Goal: Check status: Check status

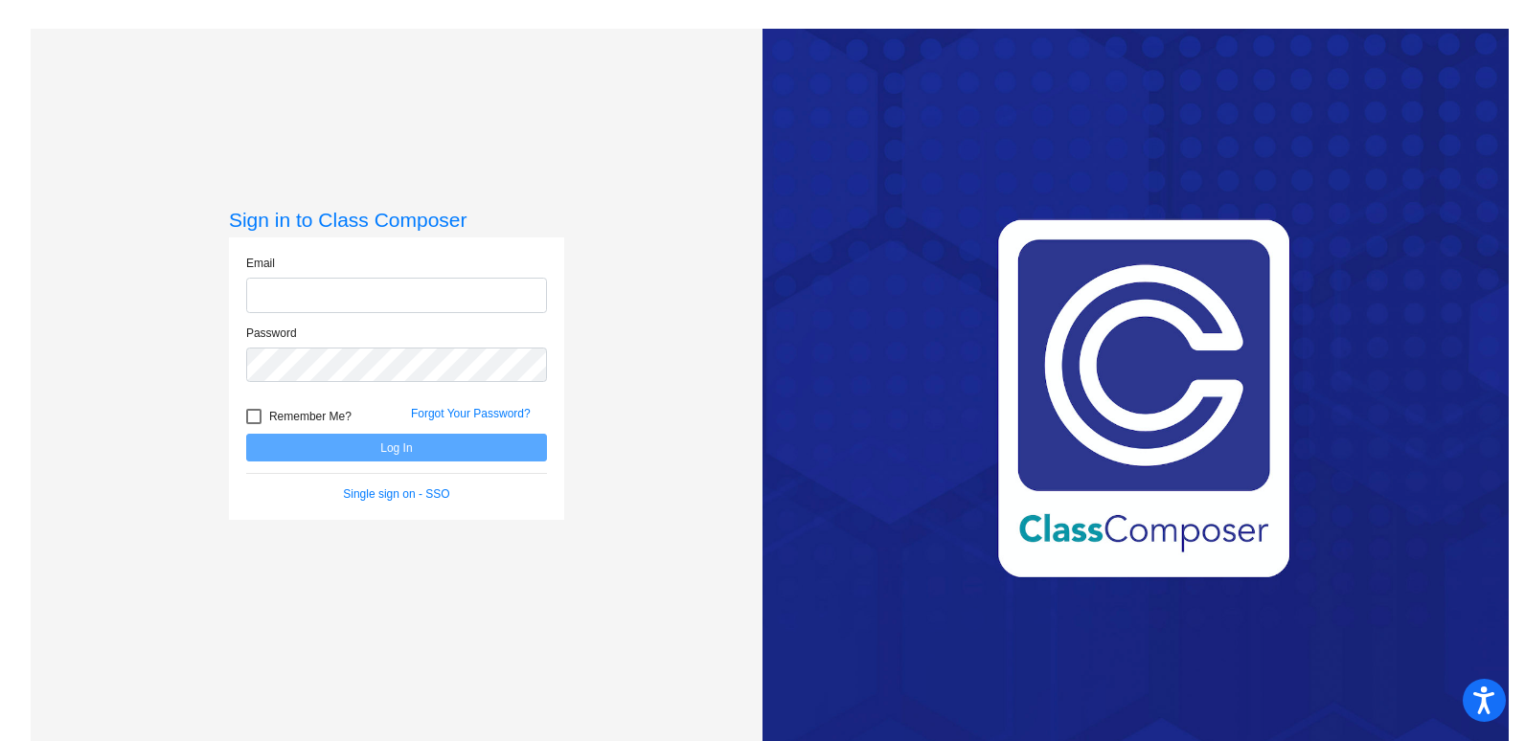
type input "[EMAIL_ADDRESS][PERSON_NAME][DOMAIN_NAME]"
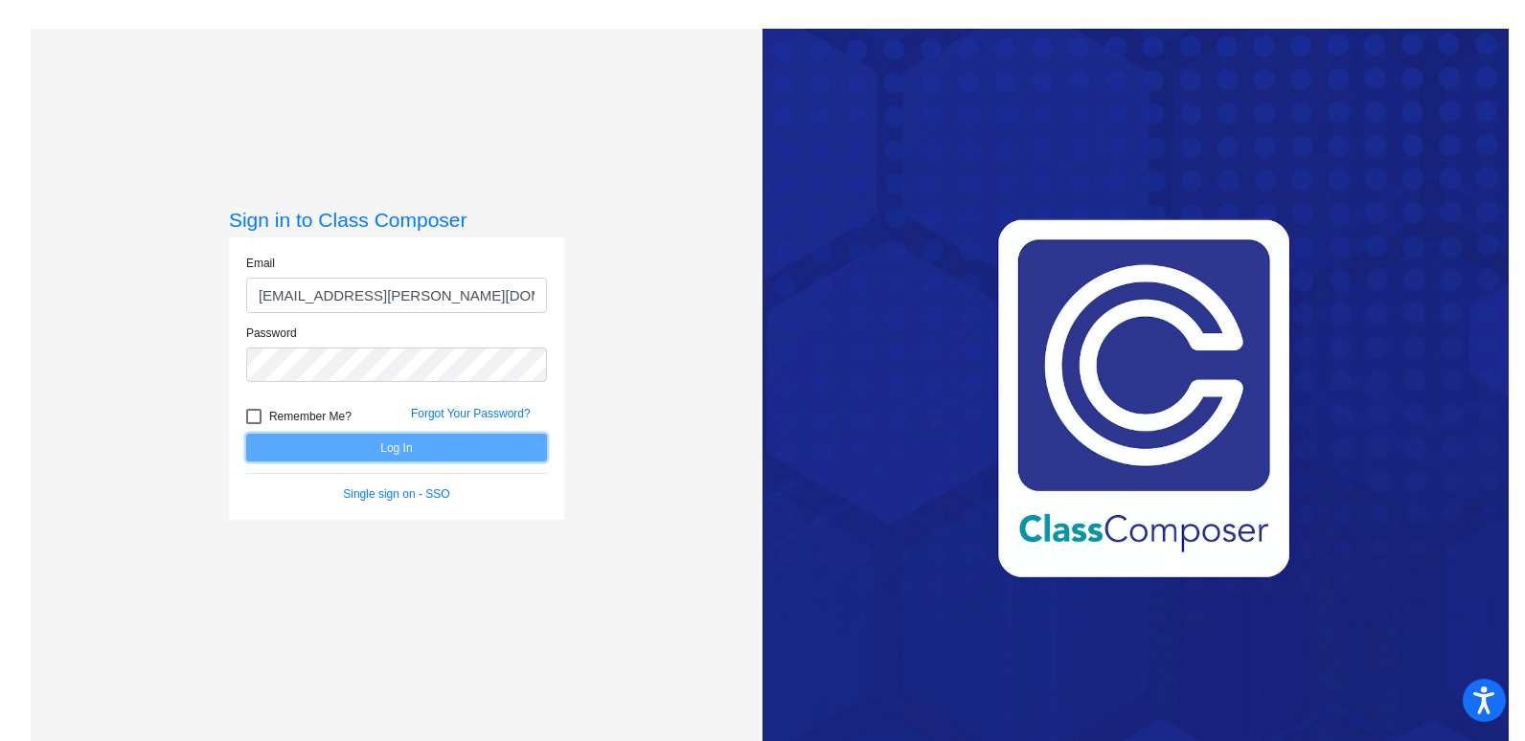
click at [484, 439] on button "Log In" at bounding box center [396, 448] width 301 height 28
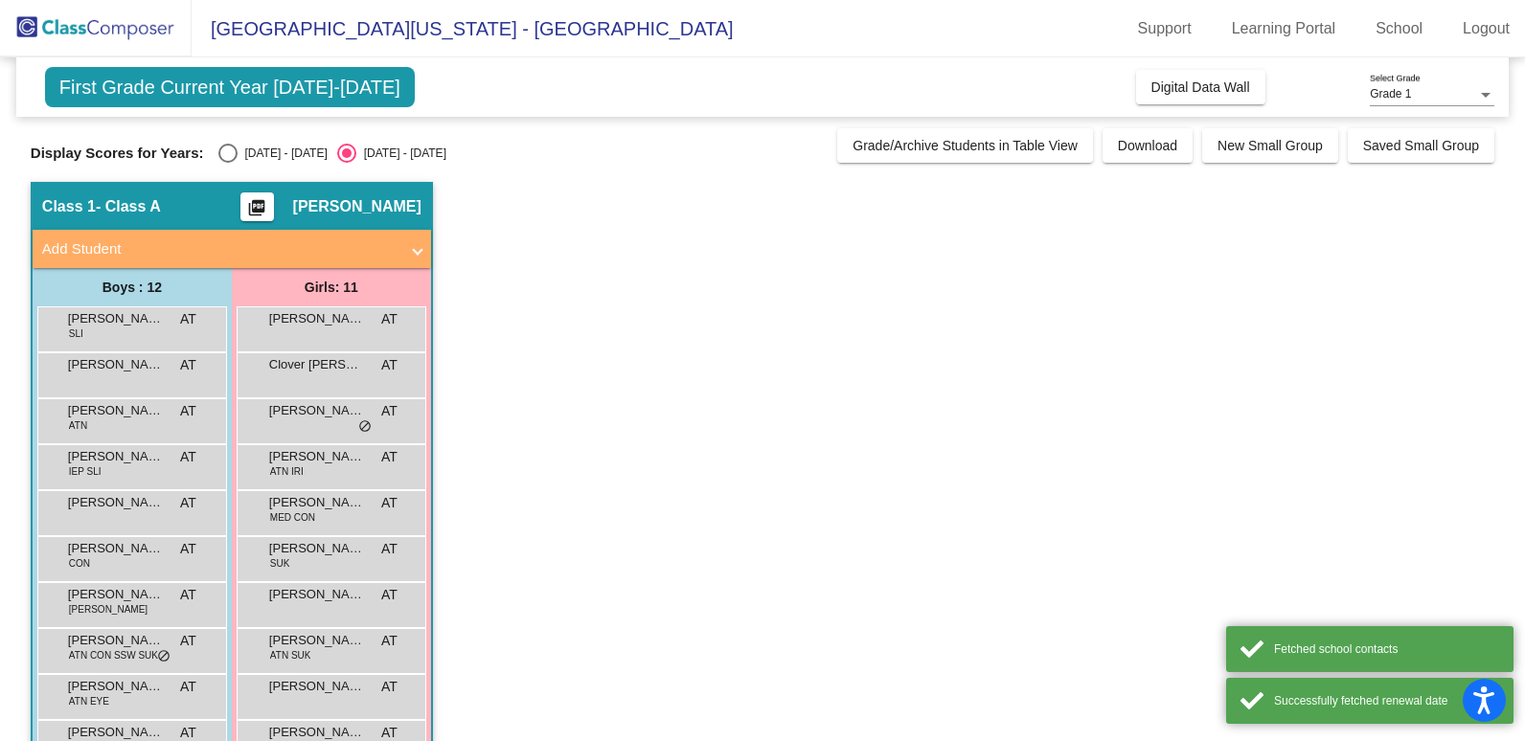
click at [218, 151] on div "Select an option" at bounding box center [227, 153] width 19 height 19
click at [227, 163] on input "[DATE] - [DATE]" at bounding box center [227, 163] width 1 height 1
radio input "true"
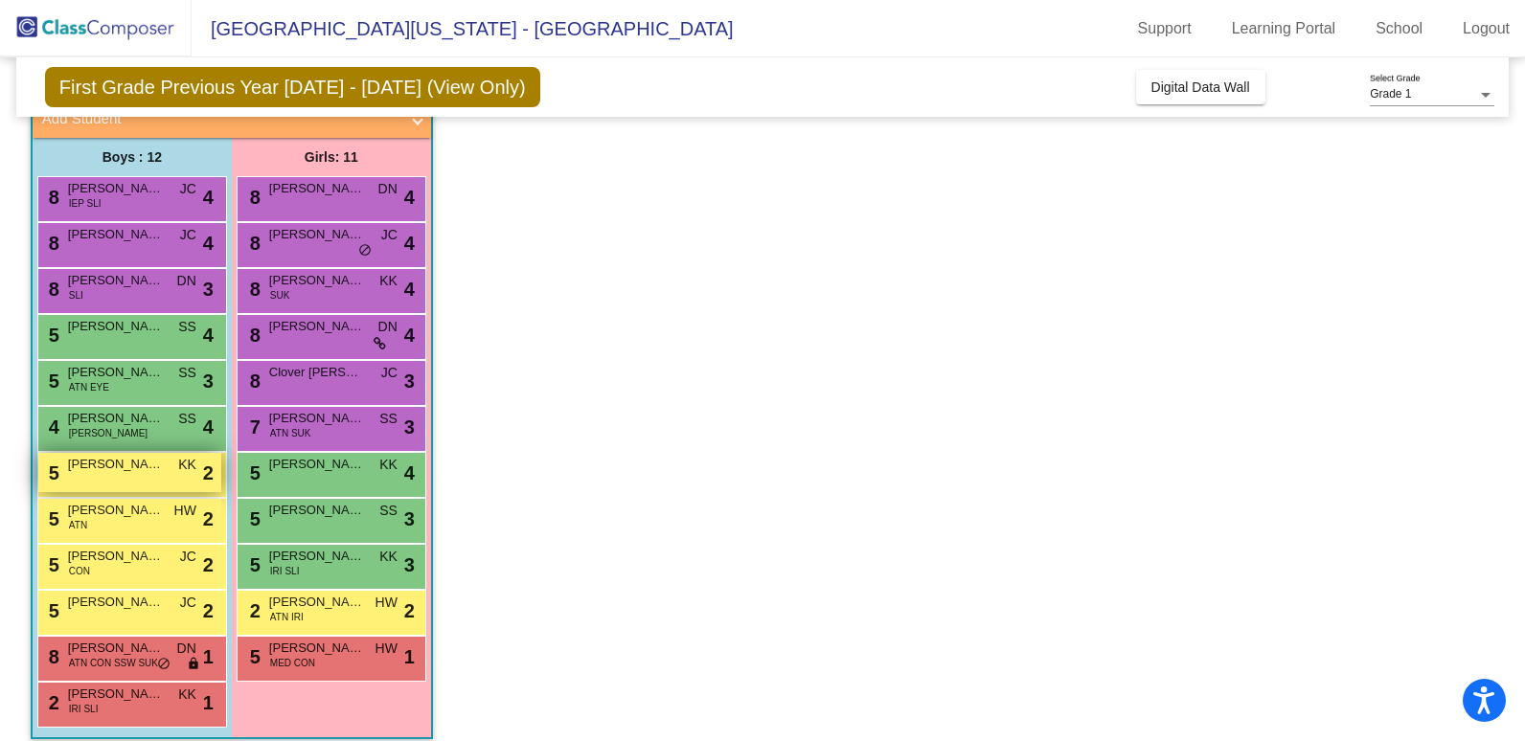
scroll to position [148, 0]
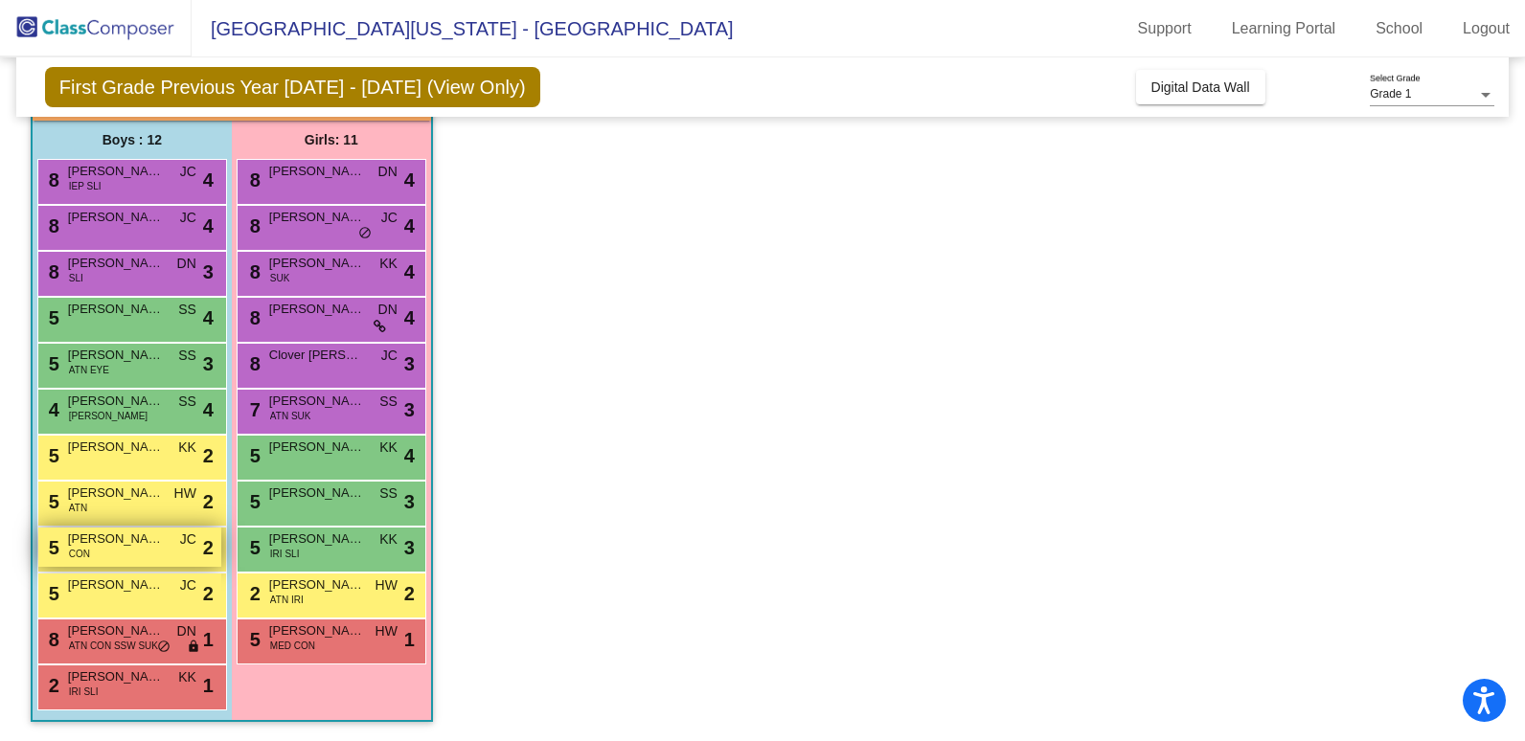
click at [148, 545] on span "[PERSON_NAME]" at bounding box center [116, 539] width 96 height 19
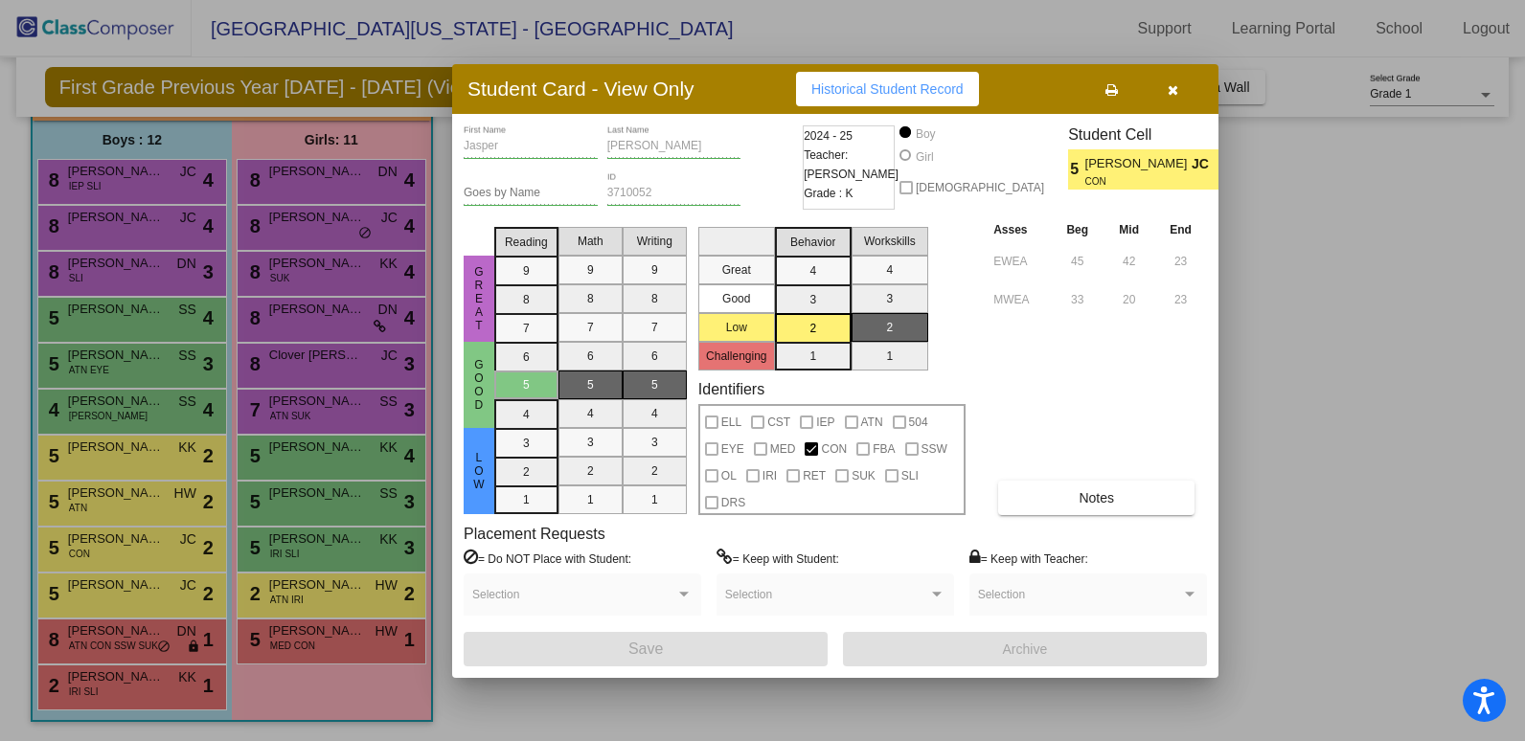
click at [902, 94] on span "Historical Student Record" at bounding box center [887, 88] width 152 height 15
drag, startPoint x: 361, startPoint y: 466, endPoint x: 313, endPoint y: 484, distance: 51.2
click at [360, 467] on div at bounding box center [762, 370] width 1525 height 741
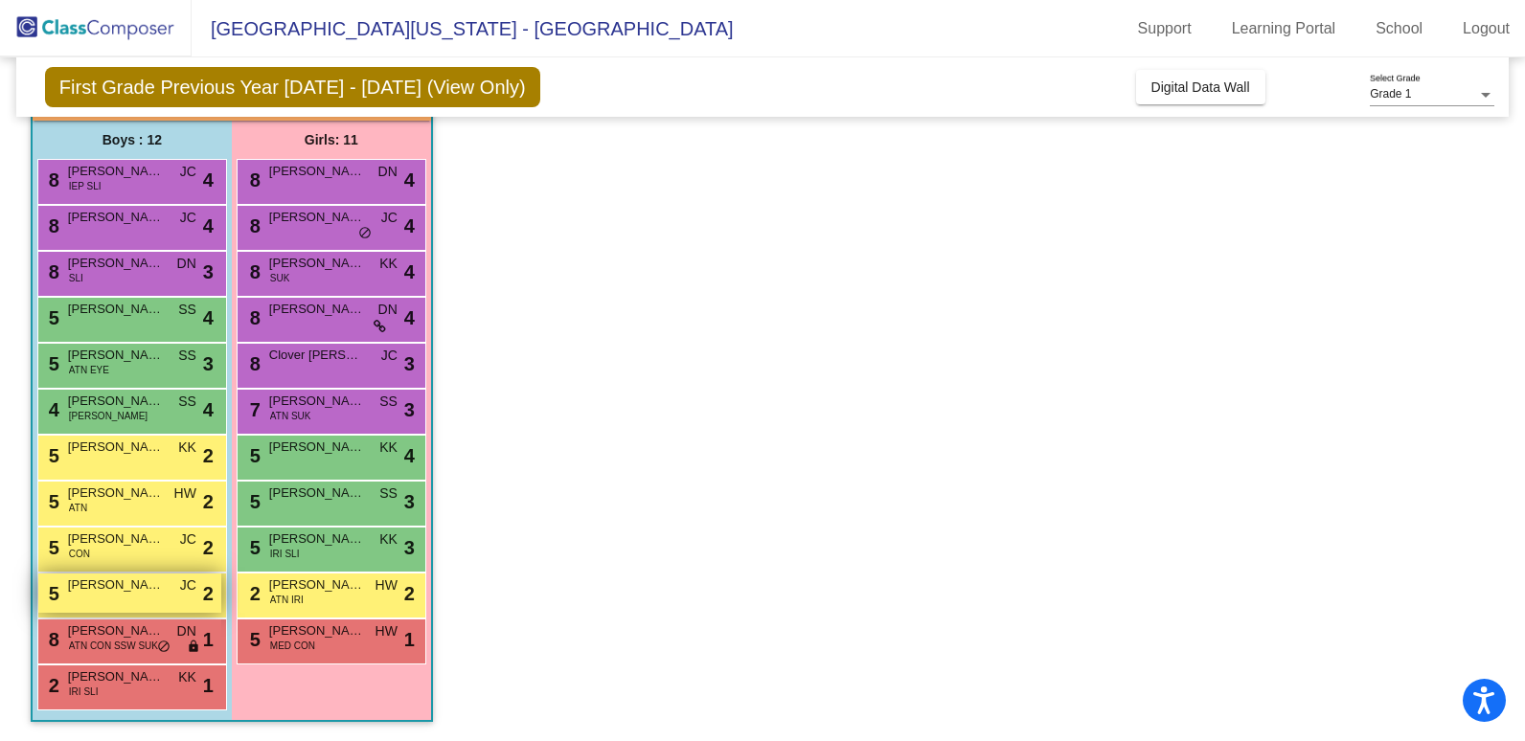
click at [158, 592] on span "[PERSON_NAME]" at bounding box center [116, 585] width 96 height 19
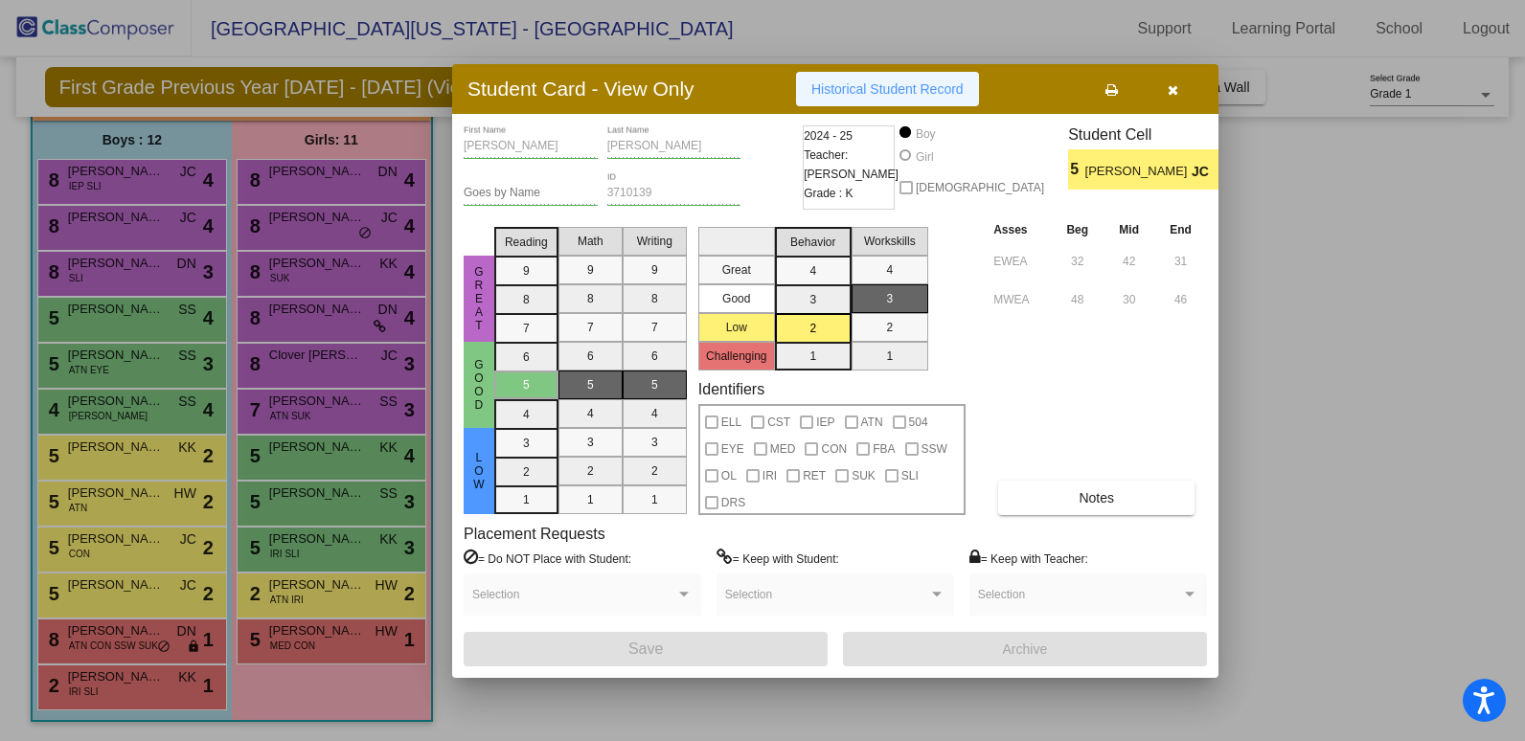
click at [867, 93] on span "Historical Student Record" at bounding box center [887, 88] width 152 height 15
click at [234, 516] on div at bounding box center [762, 370] width 1525 height 741
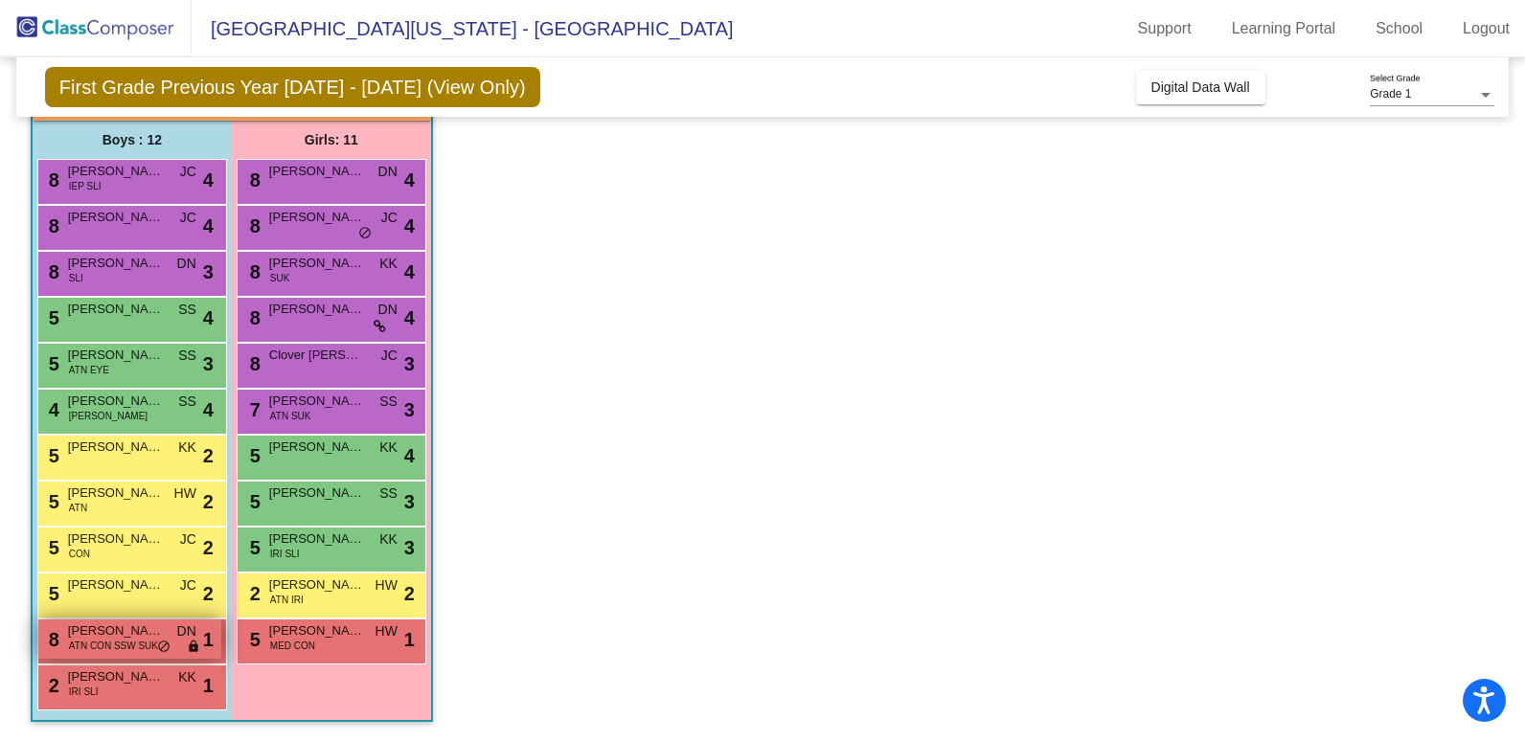
click at [111, 642] on span "ATN CON SSW SUK" at bounding box center [113, 646] width 89 height 14
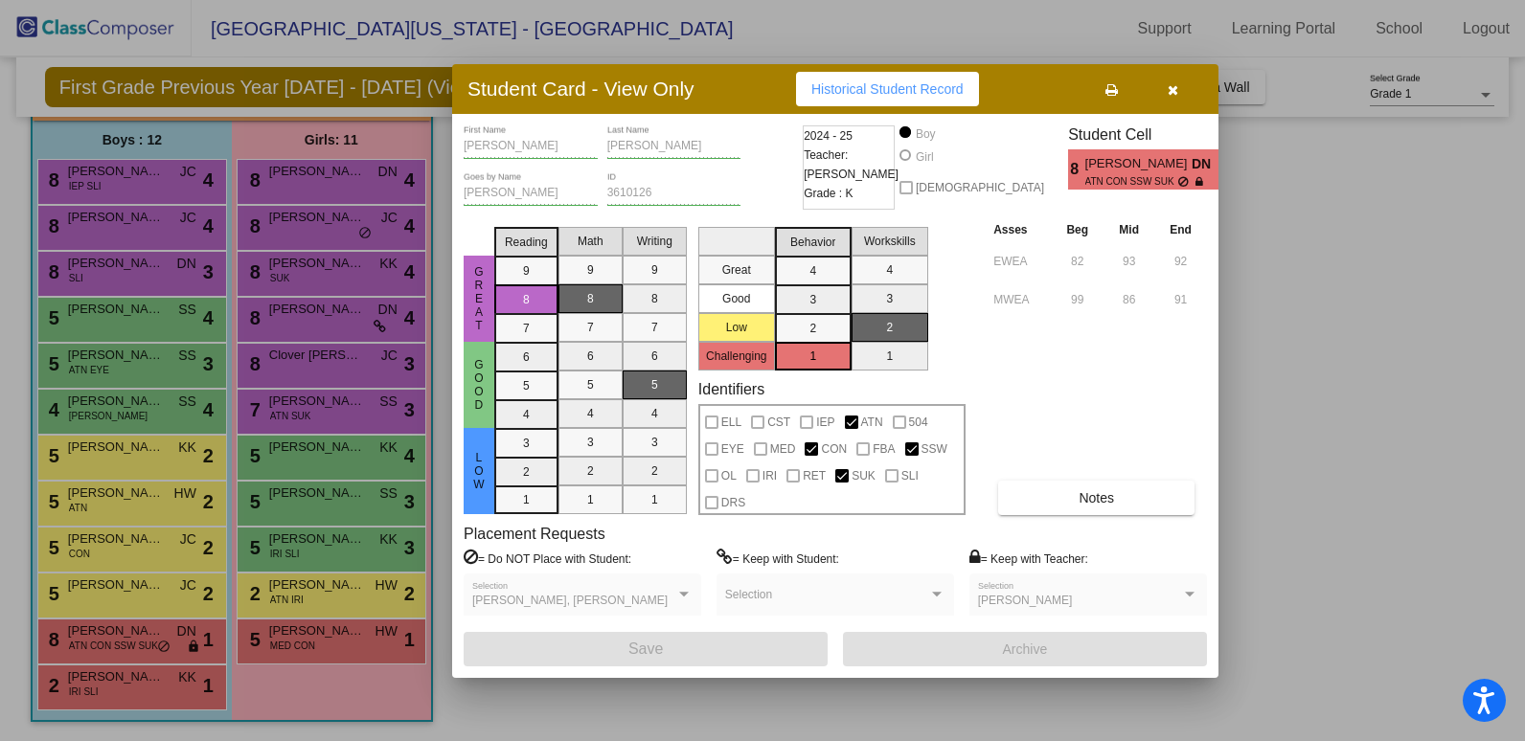
click at [951, 95] on span "Historical Student Record" at bounding box center [887, 88] width 152 height 15
drag, startPoint x: 215, startPoint y: 578, endPoint x: 193, endPoint y: 590, distance: 25.3
click at [216, 580] on div at bounding box center [762, 370] width 1525 height 741
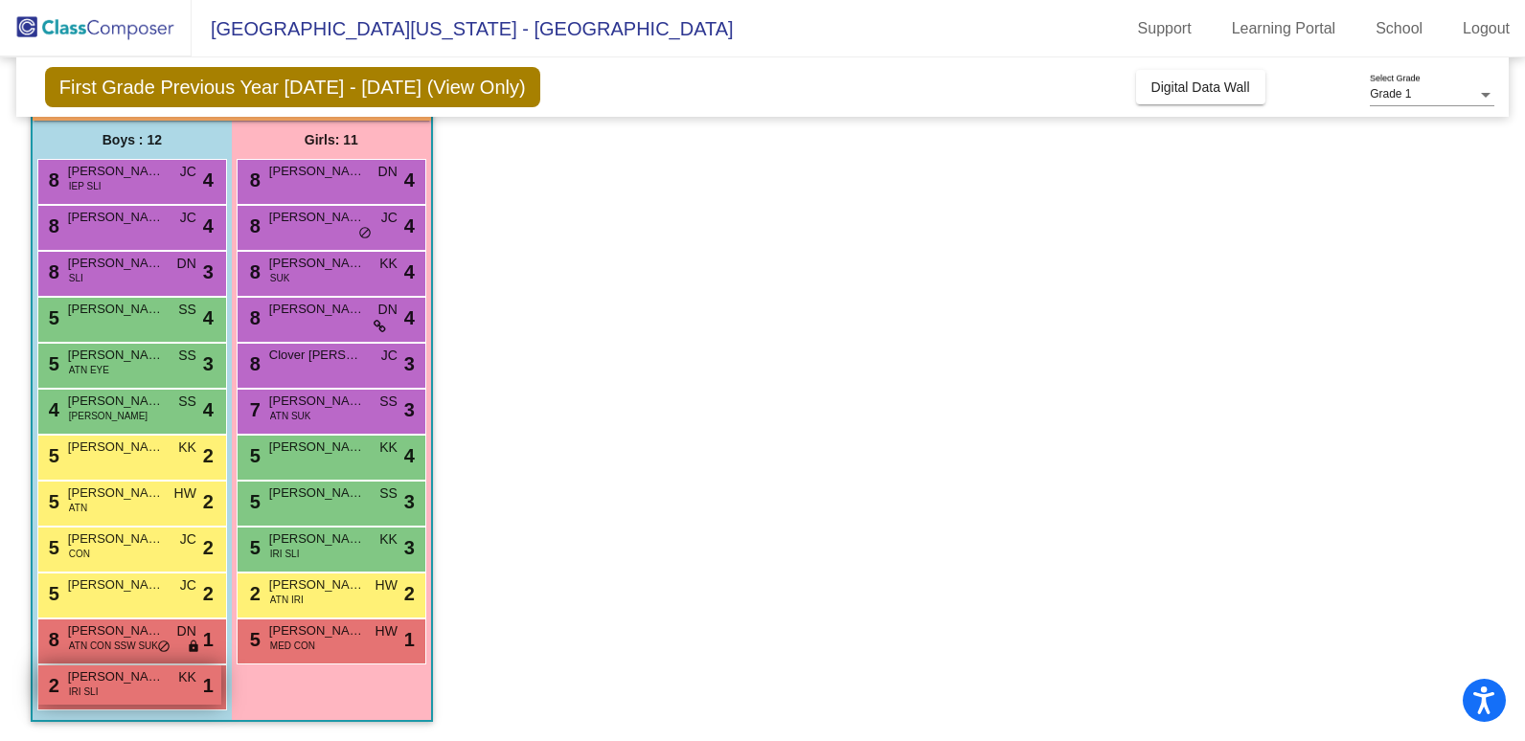
click at [143, 693] on div "2 [PERSON_NAME] IRI SLI KK lock do_not_disturb_alt 1" at bounding box center [129, 685] width 183 height 39
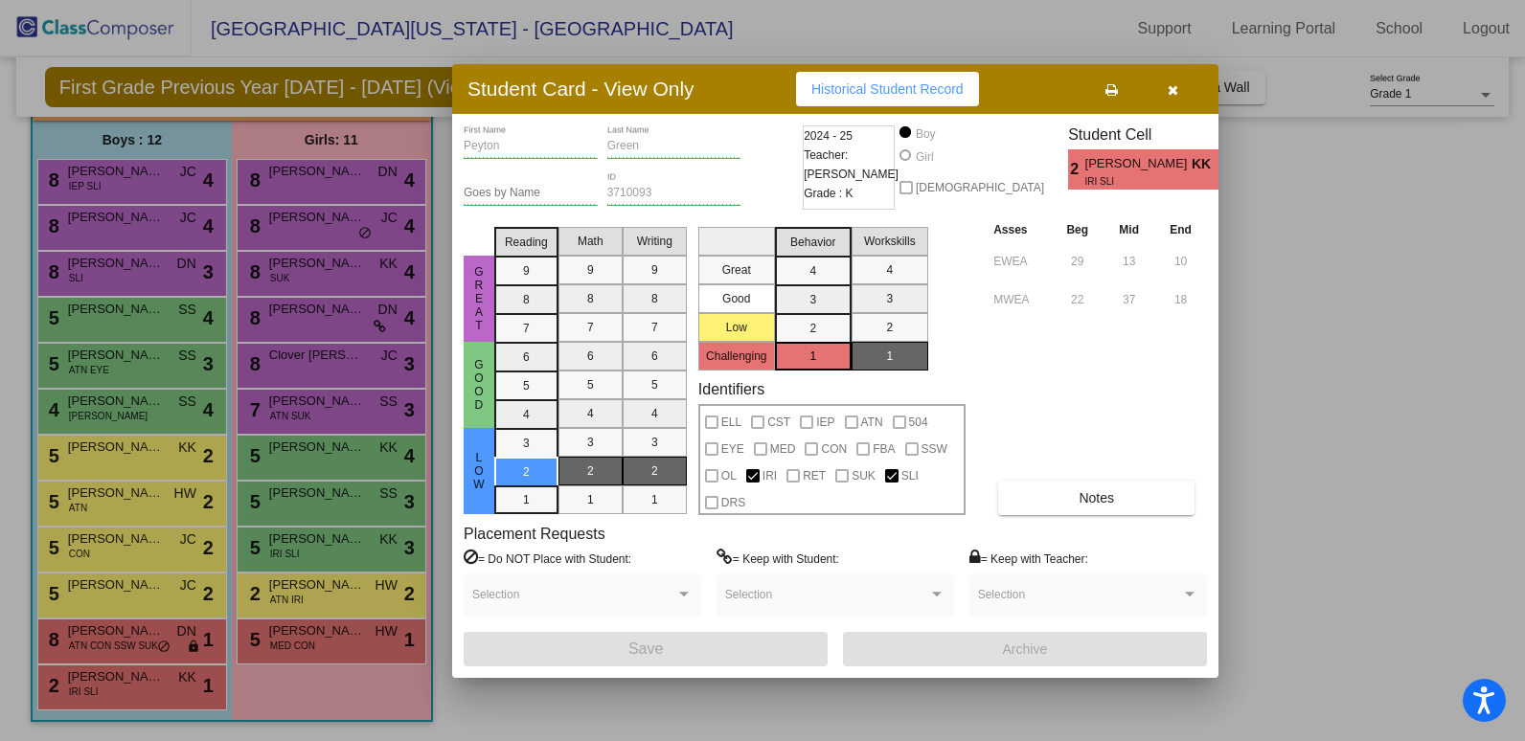
click at [835, 87] on span "Historical Student Record" at bounding box center [887, 88] width 152 height 15
click at [348, 529] on div at bounding box center [762, 370] width 1525 height 741
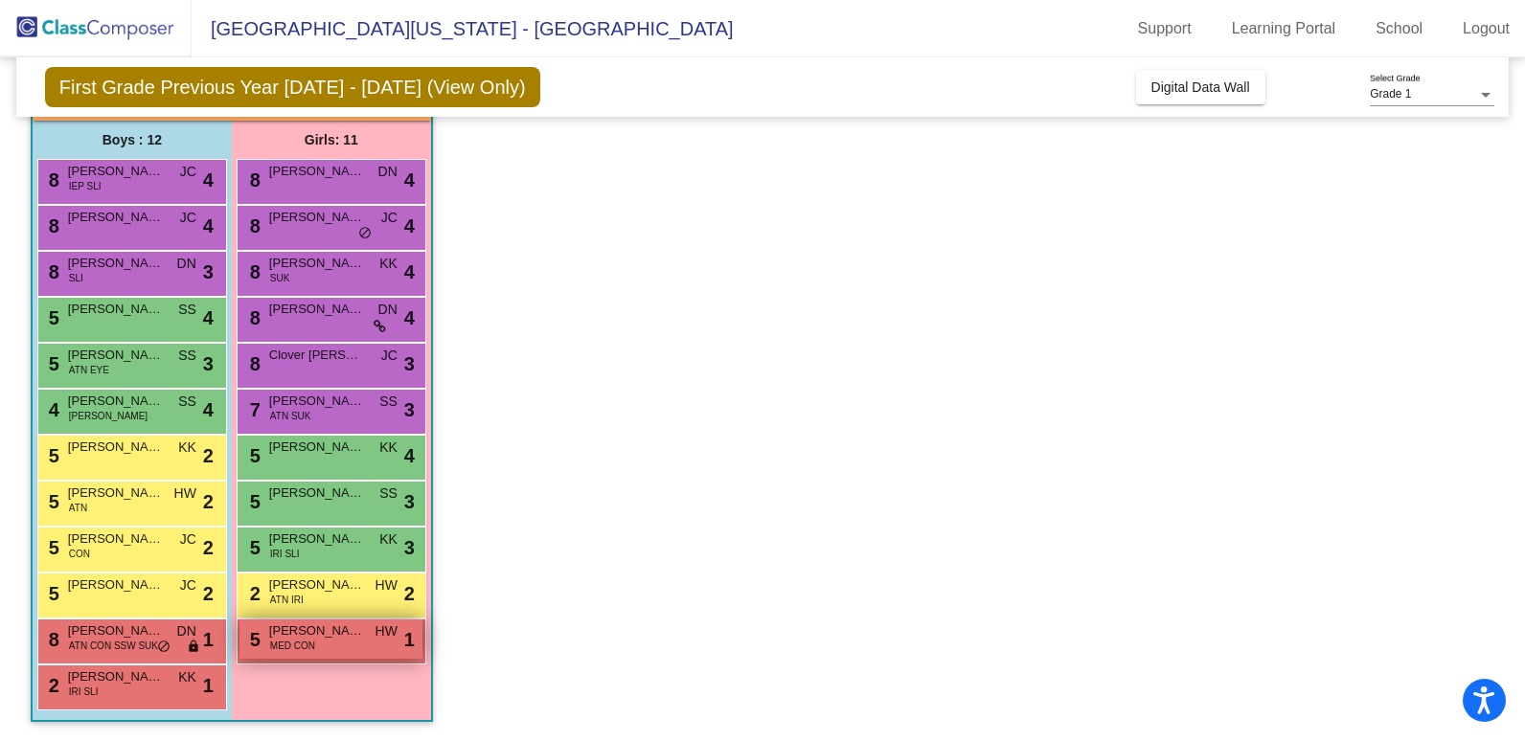
click at [343, 646] on div "5 [PERSON_NAME] MED CON HW lock do_not_disturb_alt 1" at bounding box center [330, 639] width 183 height 39
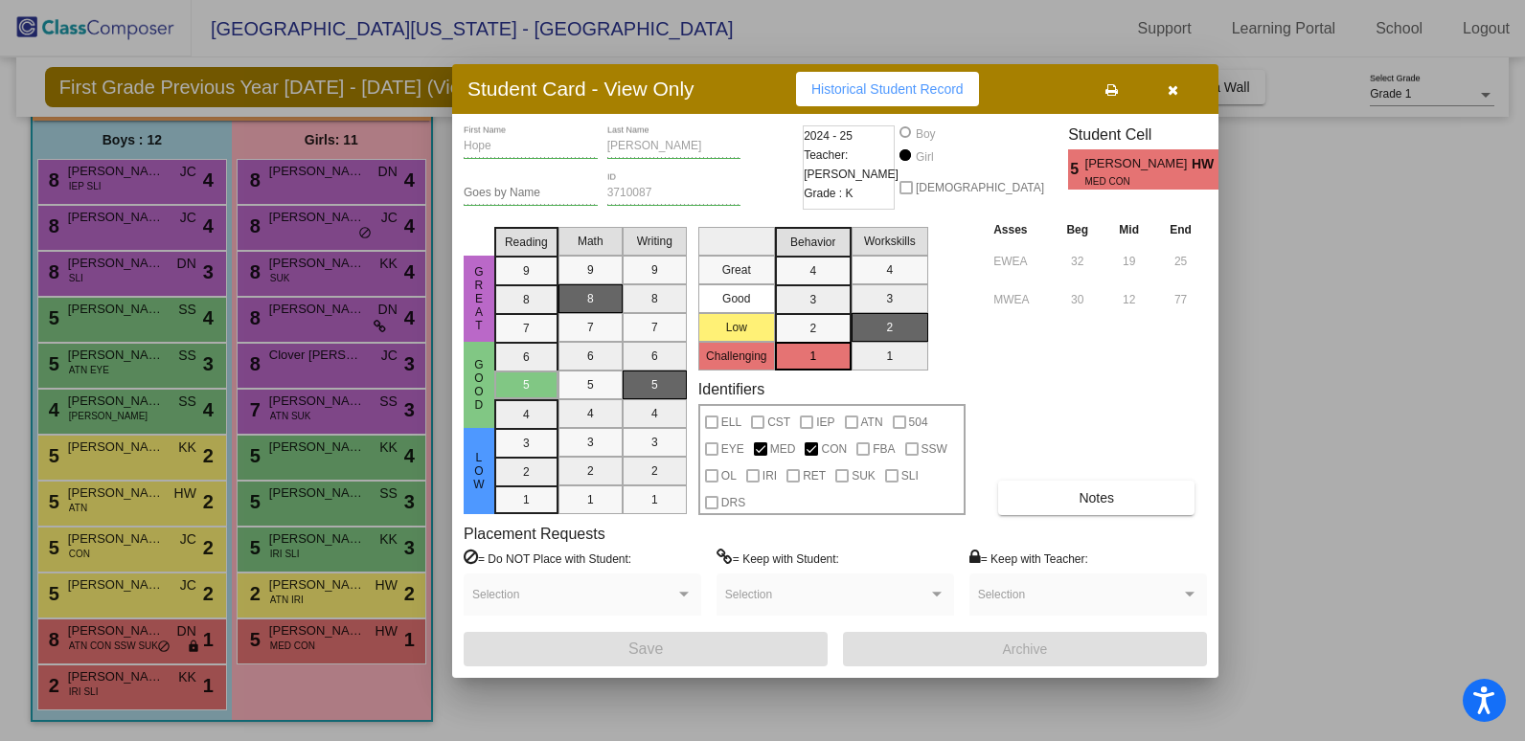
click at [842, 83] on span "Historical Student Record" at bounding box center [887, 88] width 152 height 15
click at [426, 391] on div at bounding box center [762, 370] width 1525 height 741
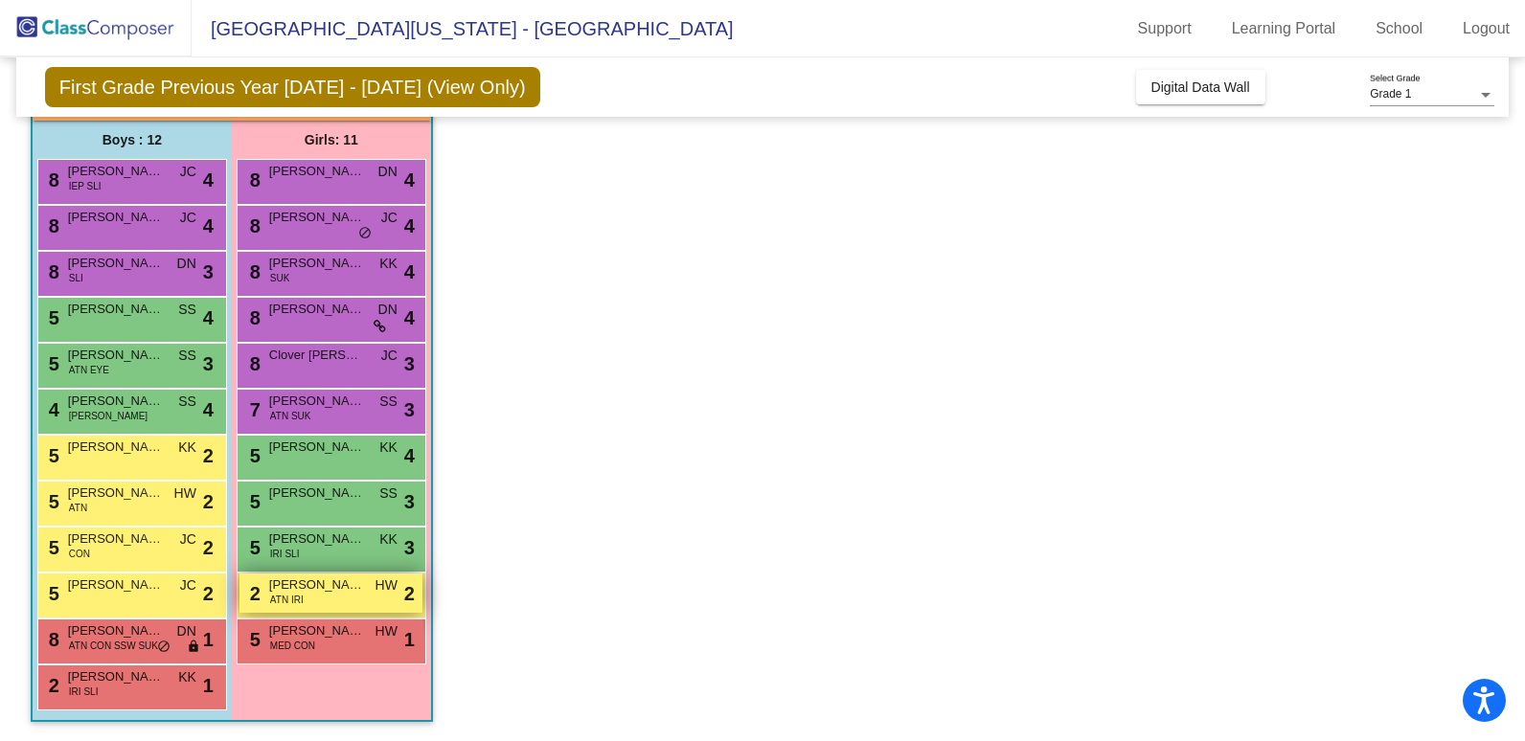
click at [349, 599] on div "2 [PERSON_NAME] ATN IRI HW lock do_not_disturb_alt 2" at bounding box center [330, 593] width 183 height 39
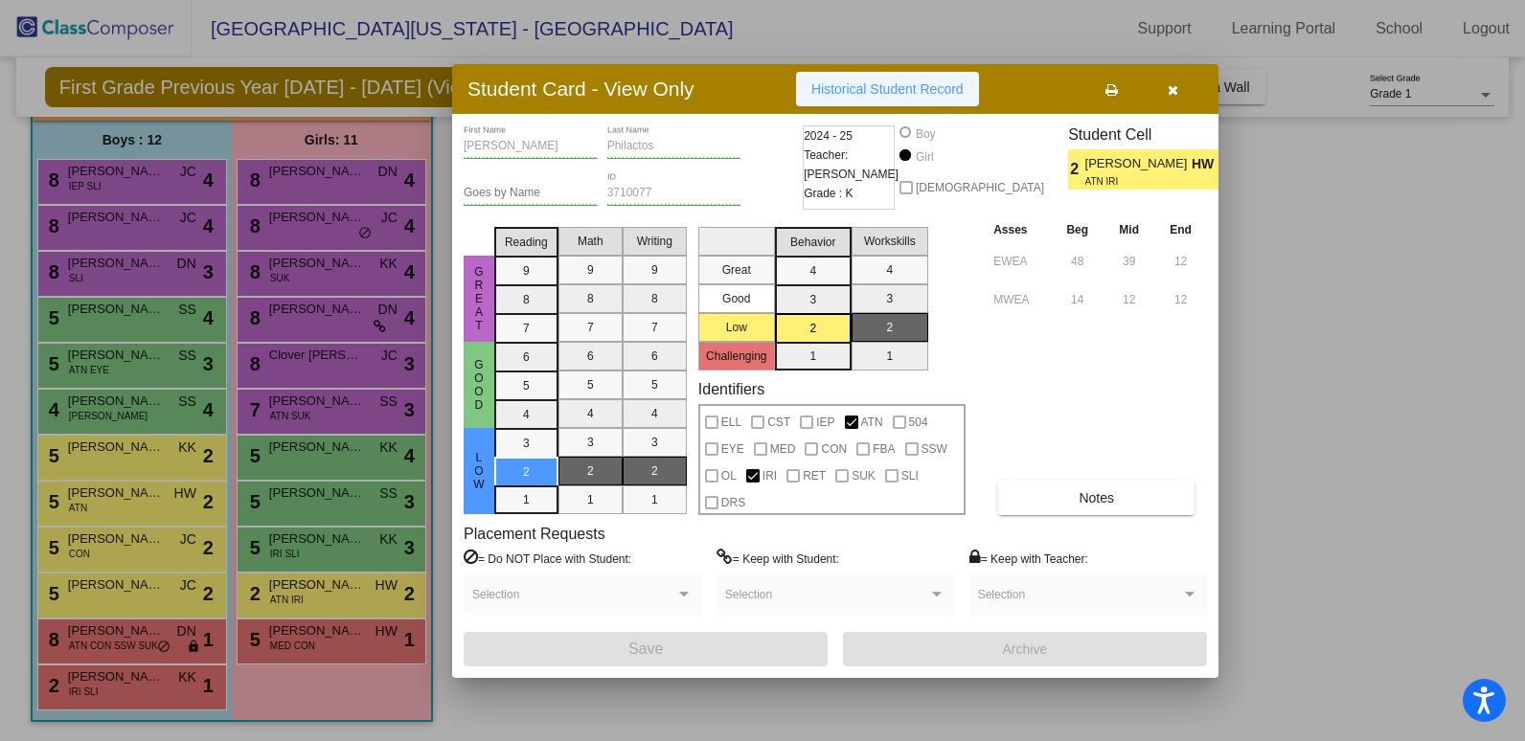
click at [928, 94] on span "Historical Student Record" at bounding box center [887, 88] width 152 height 15
click at [1303, 231] on div at bounding box center [762, 370] width 1525 height 741
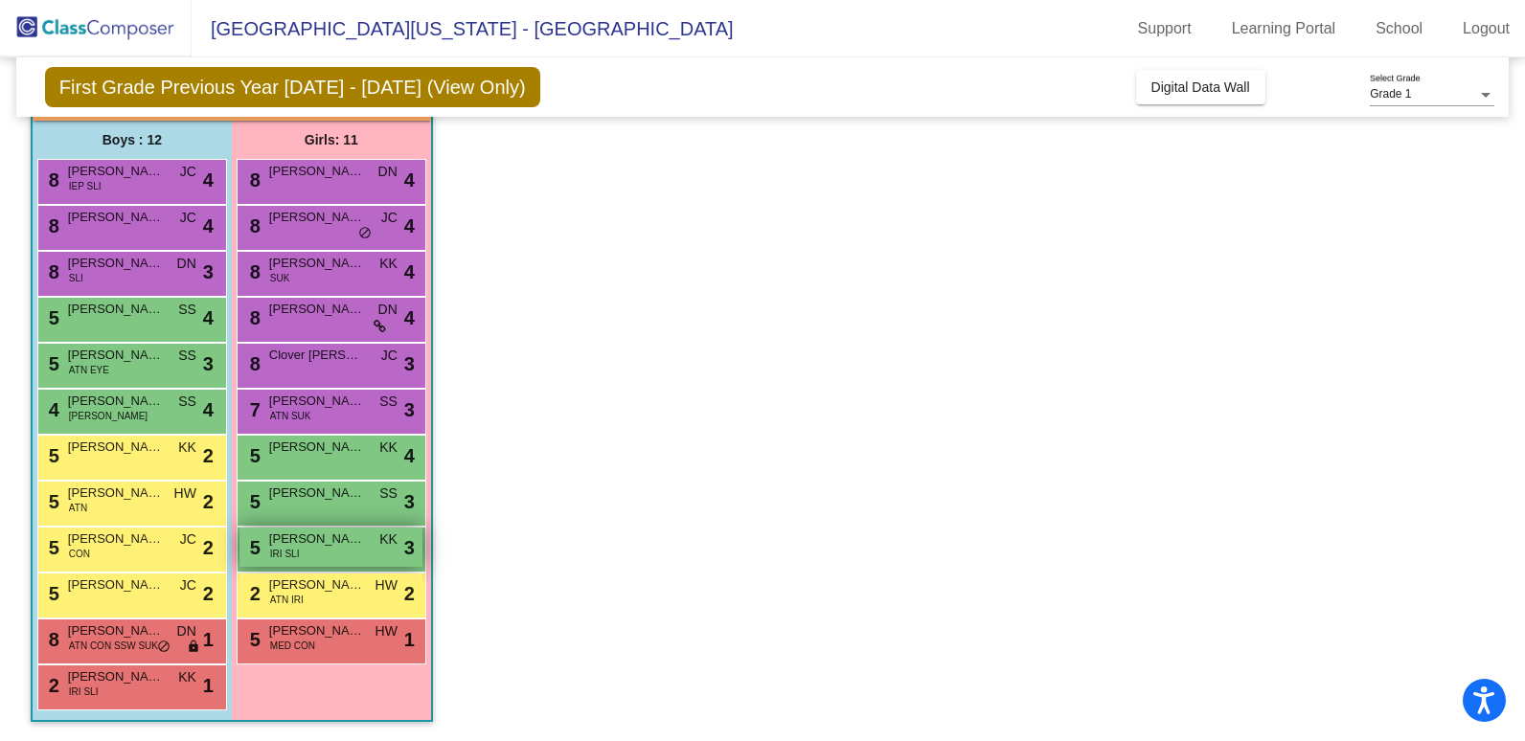
click at [341, 541] on span "[PERSON_NAME]" at bounding box center [317, 539] width 96 height 19
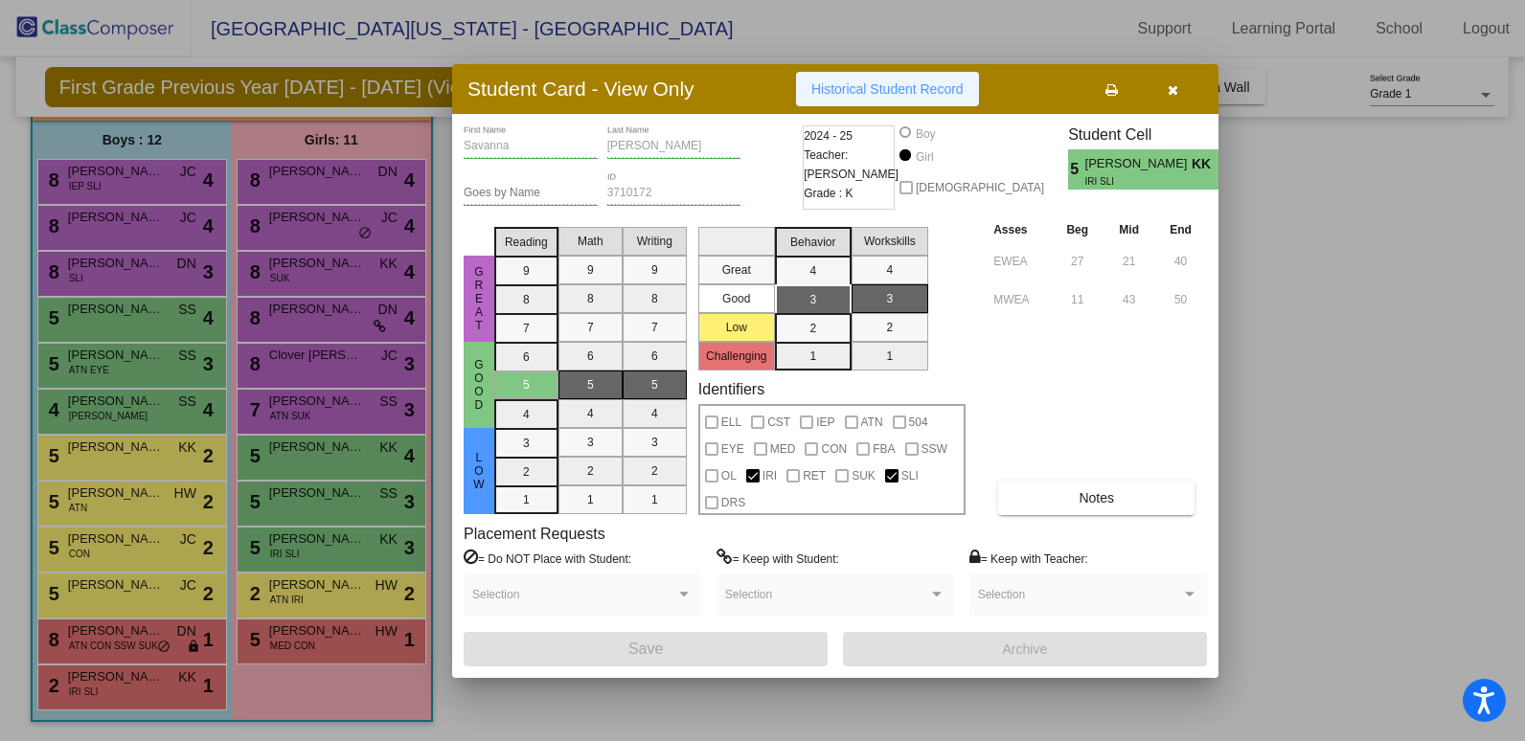
click at [965, 91] on button "Historical Student Record" at bounding box center [887, 89] width 183 height 34
click at [137, 444] on div at bounding box center [762, 370] width 1525 height 741
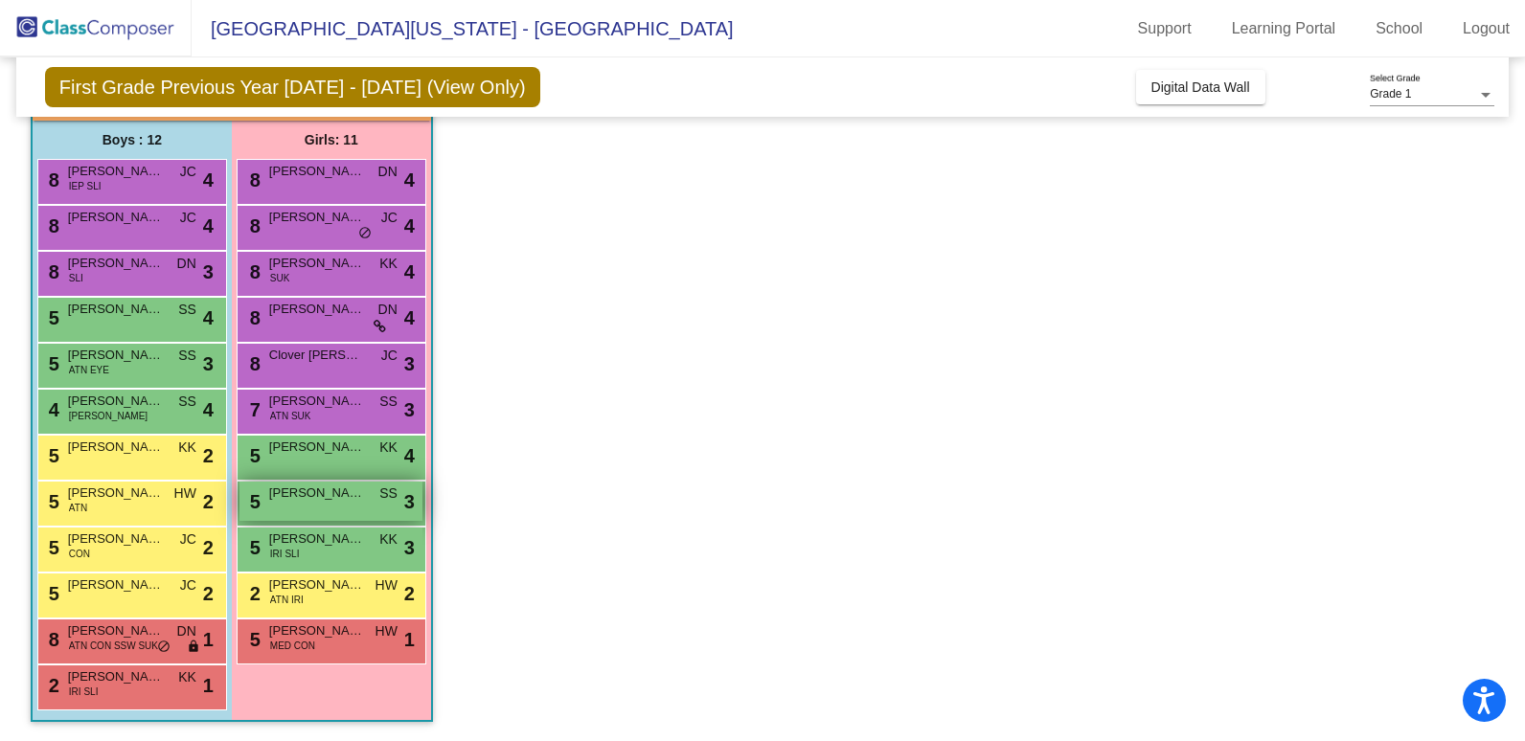
click at [338, 501] on span "[PERSON_NAME]" at bounding box center [317, 493] width 96 height 19
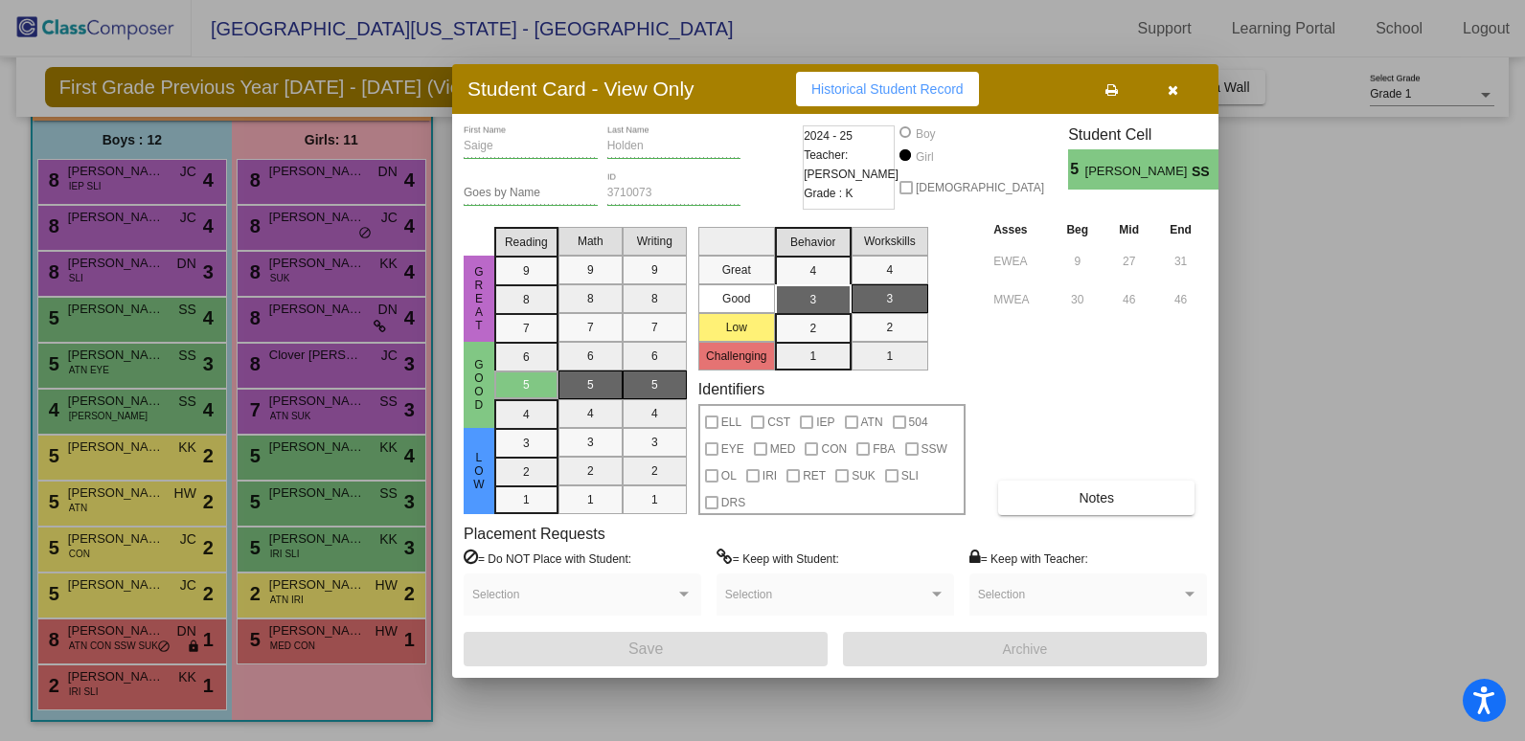
click at [885, 89] on span "Historical Student Record" at bounding box center [887, 88] width 152 height 15
click at [1271, 216] on div at bounding box center [762, 370] width 1525 height 741
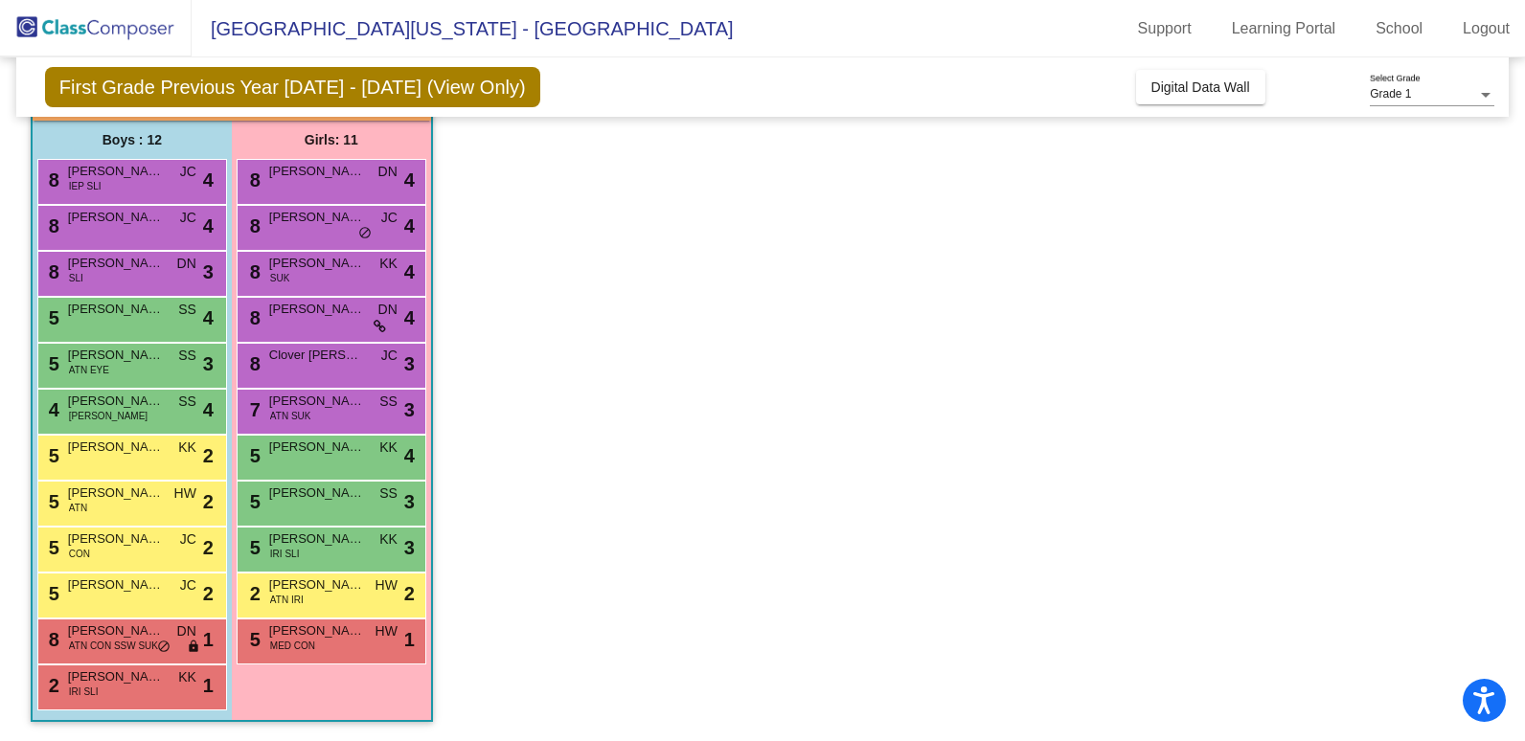
scroll to position [0, 0]
